Goal: Task Accomplishment & Management: Use online tool/utility

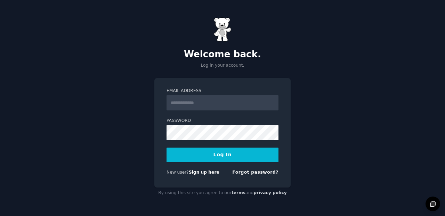
click at [204, 175] on link "Sign up here" at bounding box center [204, 172] width 31 height 5
click at [190, 92] on label "Email Address" at bounding box center [223, 91] width 112 height 6
click at [190, 95] on input "Email Address" at bounding box center [223, 102] width 112 height 15
click at [187, 98] on input "Email Address" at bounding box center [223, 102] width 112 height 15
type input "**********"
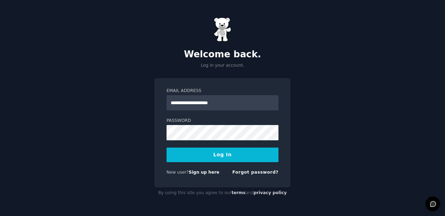
click at [231, 155] on button "Log In" at bounding box center [223, 155] width 112 height 15
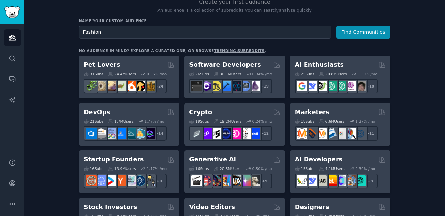
scroll to position [78, 0]
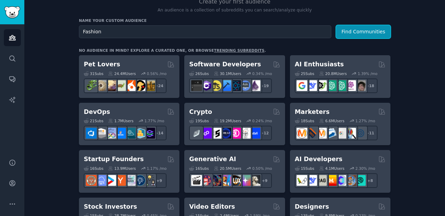
click at [360, 34] on button "Find Communities" at bounding box center [364, 31] width 54 height 13
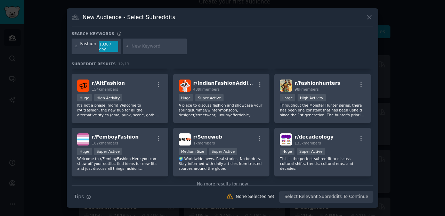
scroll to position [118, 0]
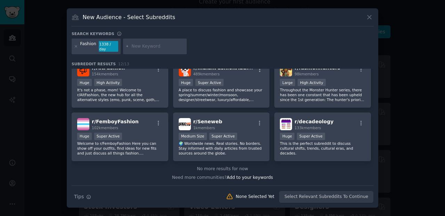
click at [368, 19] on icon at bounding box center [370, 17] width 4 height 4
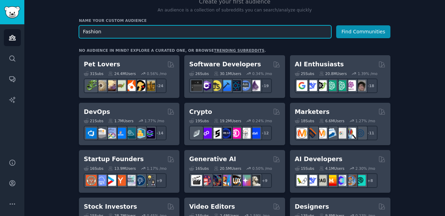
click at [110, 30] on input "Fashion" at bounding box center [205, 31] width 253 height 13
type input "Fashion business"
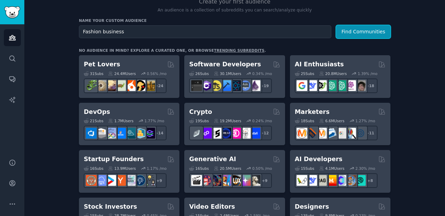
click at [358, 34] on button "Find Communities" at bounding box center [364, 31] width 54 height 13
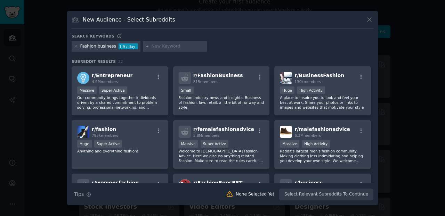
click at [338, 76] on div "r/ BusinessFashion 130k members" at bounding box center [323, 78] width 86 height 12
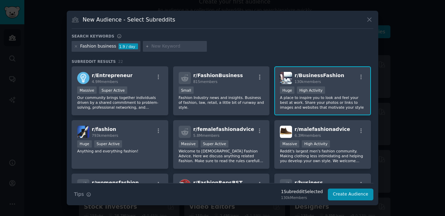
click at [335, 90] on div "Huge High Activity" at bounding box center [323, 91] width 86 height 9
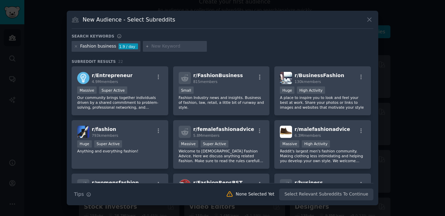
click at [334, 90] on div "Huge High Activity" at bounding box center [323, 91] width 86 height 9
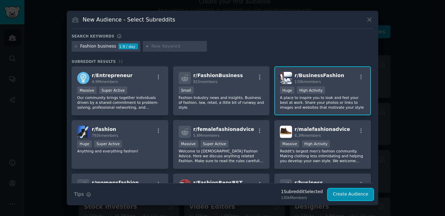
click at [347, 199] on button "Create Audience" at bounding box center [351, 195] width 46 height 12
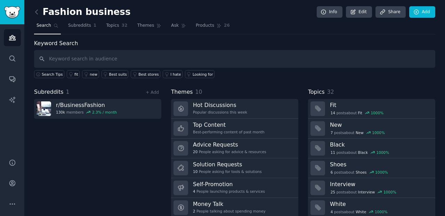
click at [341, 111] on div "14 post s about Fit 1000 %" at bounding box center [357, 113] width 54 height 6
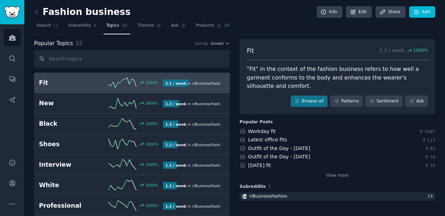
click at [35, 14] on icon at bounding box center [36, 11] width 7 height 7
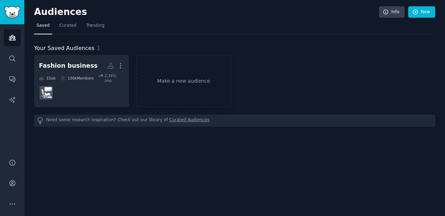
click at [97, 84] on dd at bounding box center [81, 92] width 85 height 19
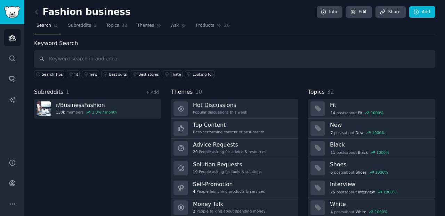
scroll to position [22, 0]
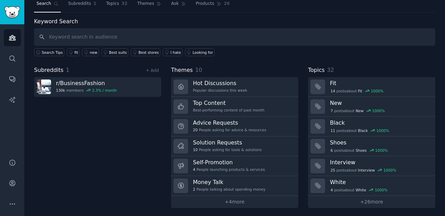
click at [239, 148] on div "10 People asking for tools & solutions" at bounding box center [227, 150] width 69 height 5
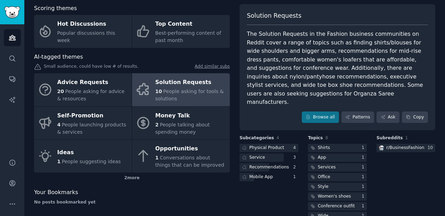
scroll to position [39, 0]
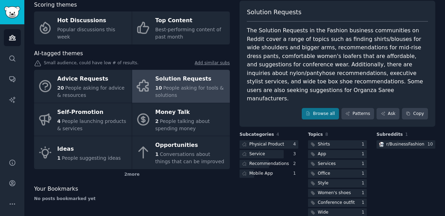
click at [179, 119] on span "People talking about spending money" at bounding box center [183, 125] width 55 height 13
